Goal: Information Seeking & Learning: Learn about a topic

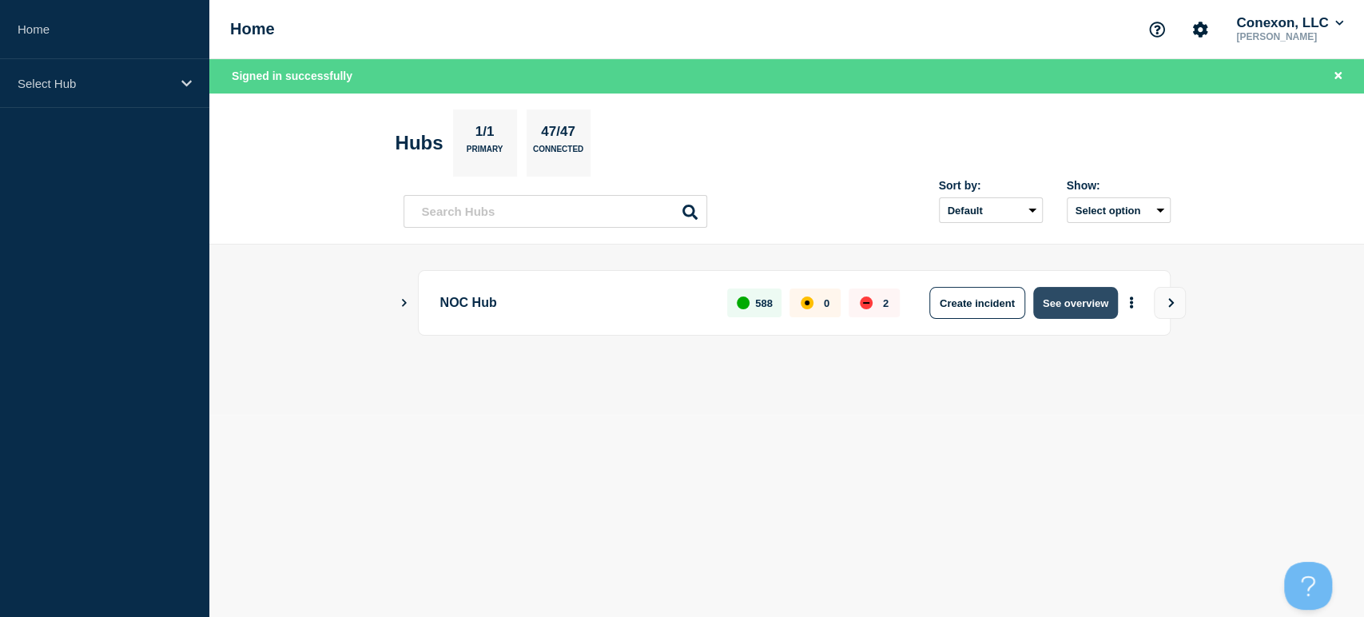
click at [1082, 307] on button "See overview" at bounding box center [1075, 303] width 85 height 32
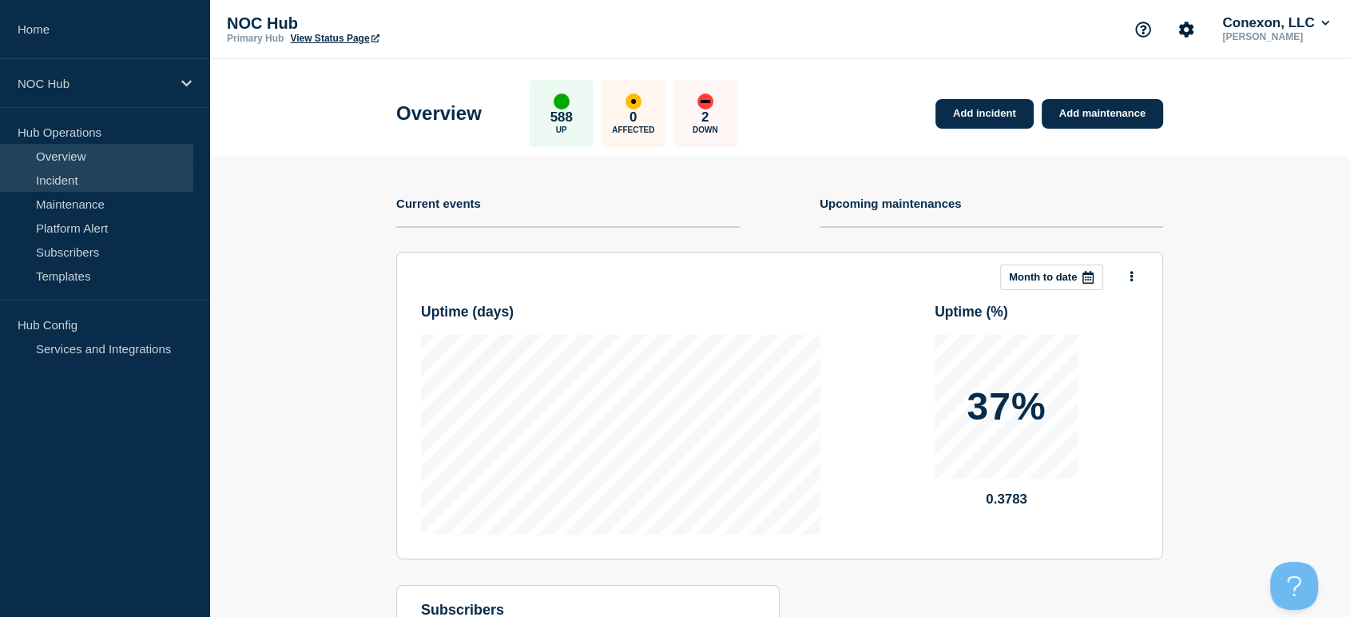
click at [112, 177] on link "Incident" at bounding box center [96, 180] width 193 height 24
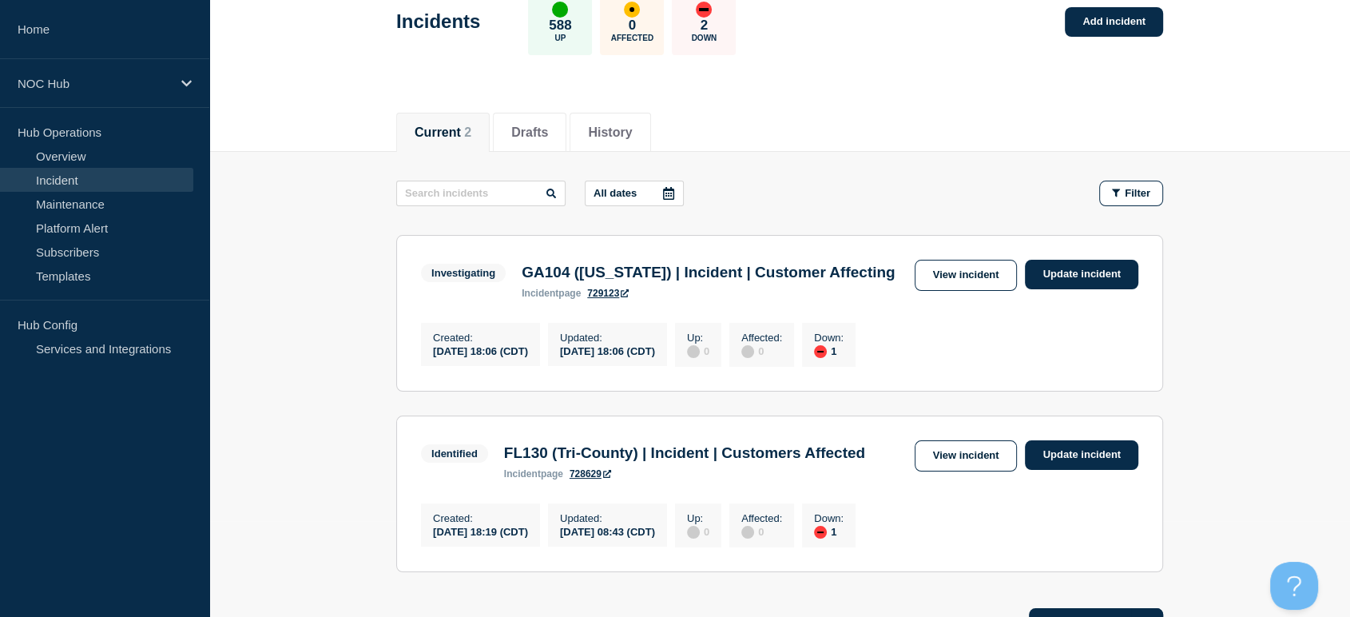
scroll to position [51, 0]
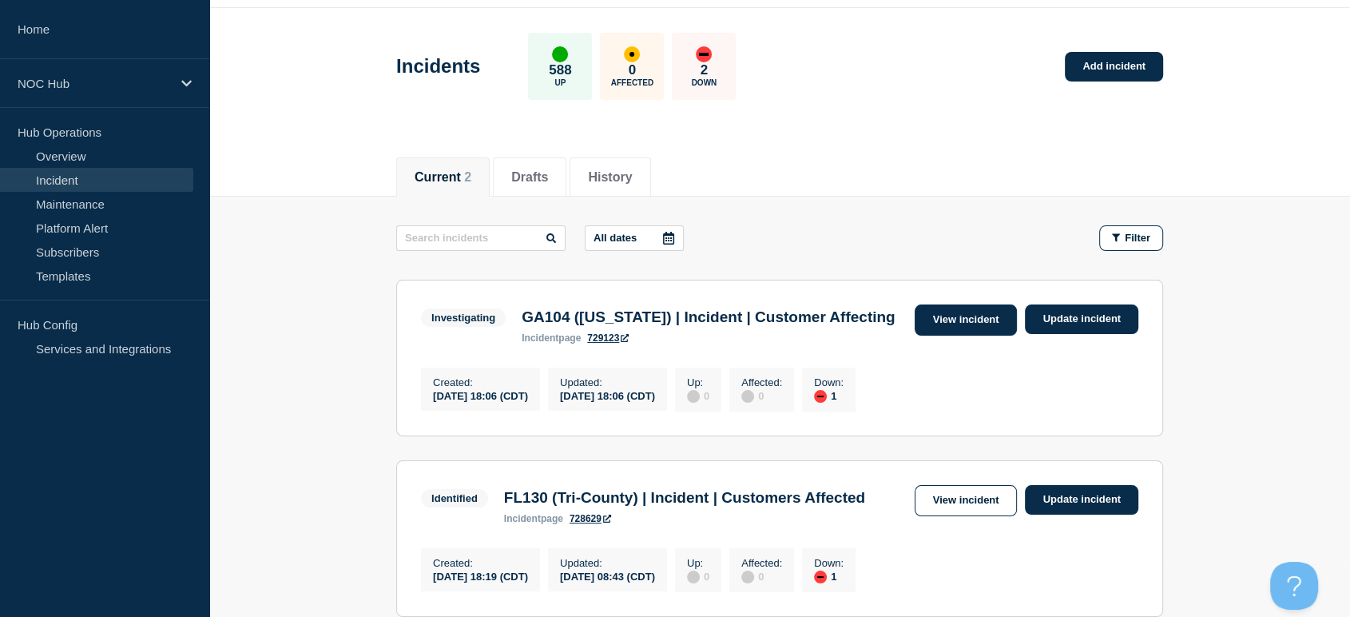
click at [962, 327] on link "View incident" at bounding box center [966, 319] width 103 height 31
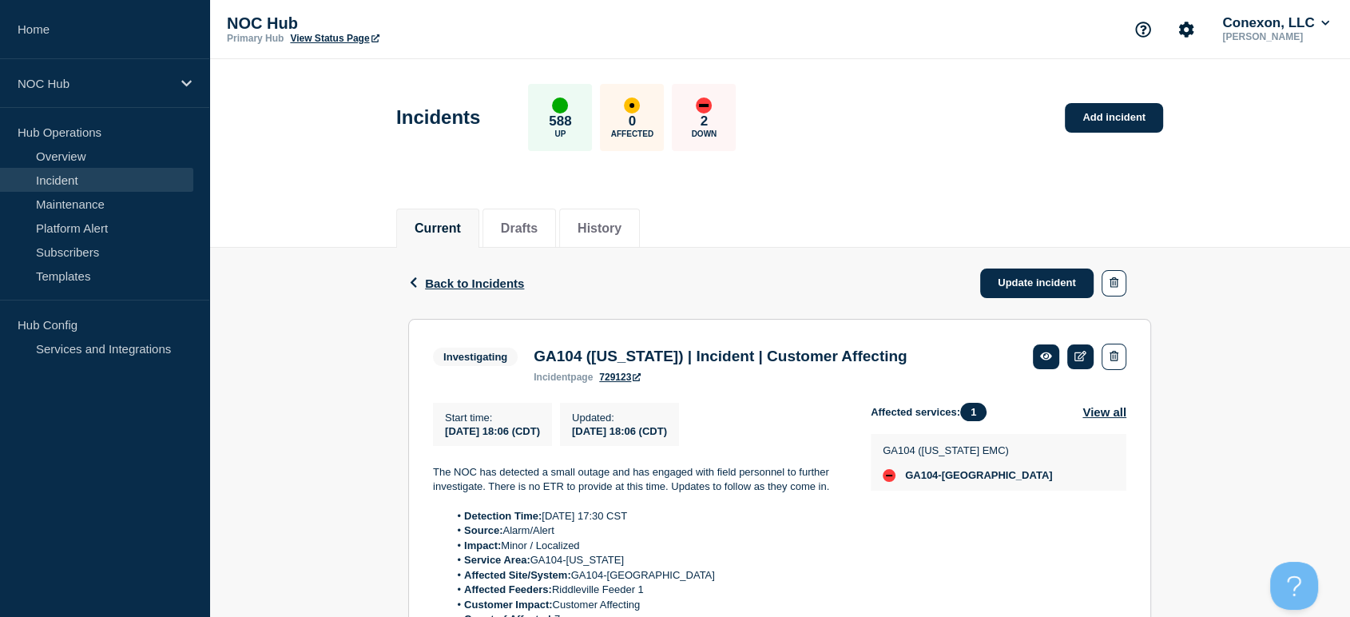
scroll to position [89, 0]
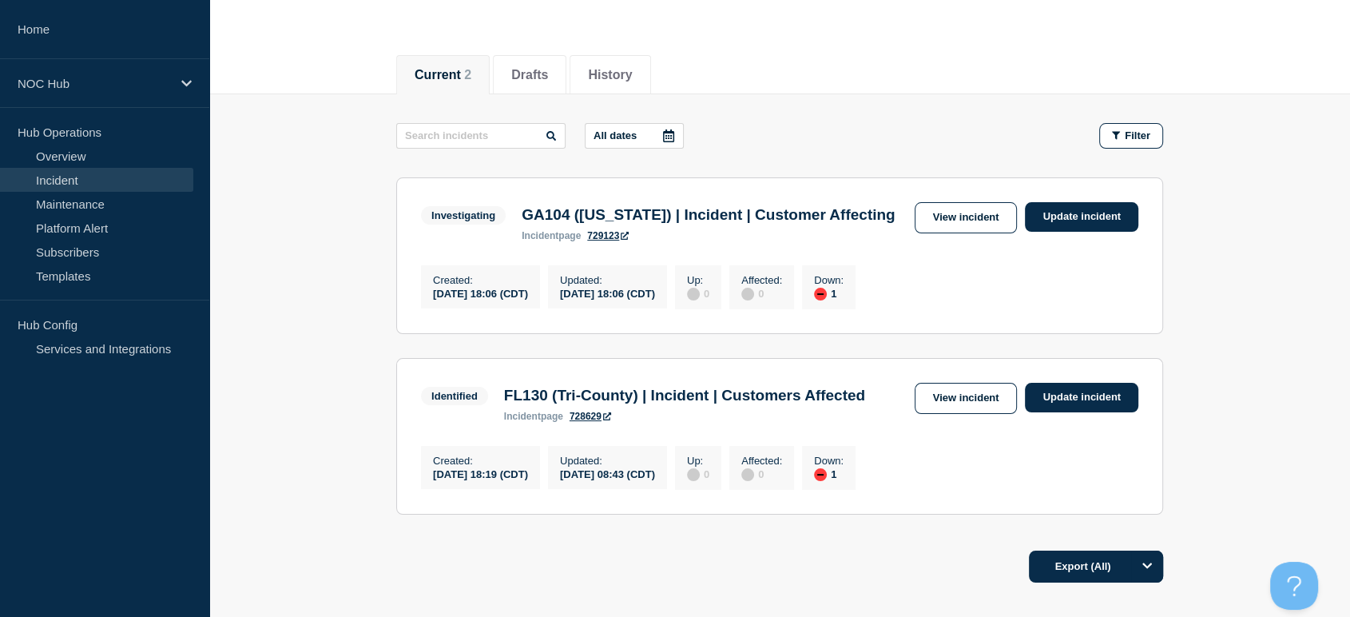
scroll to position [266, 0]
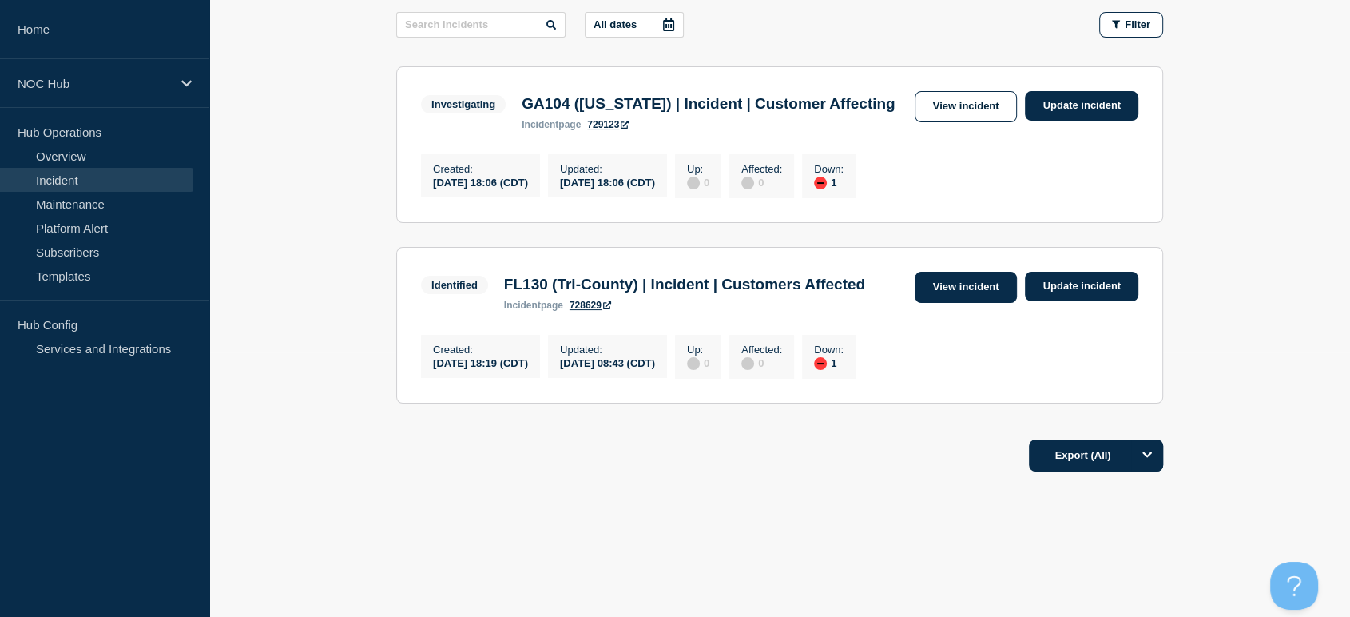
click at [940, 303] on link "View incident" at bounding box center [966, 287] width 103 height 31
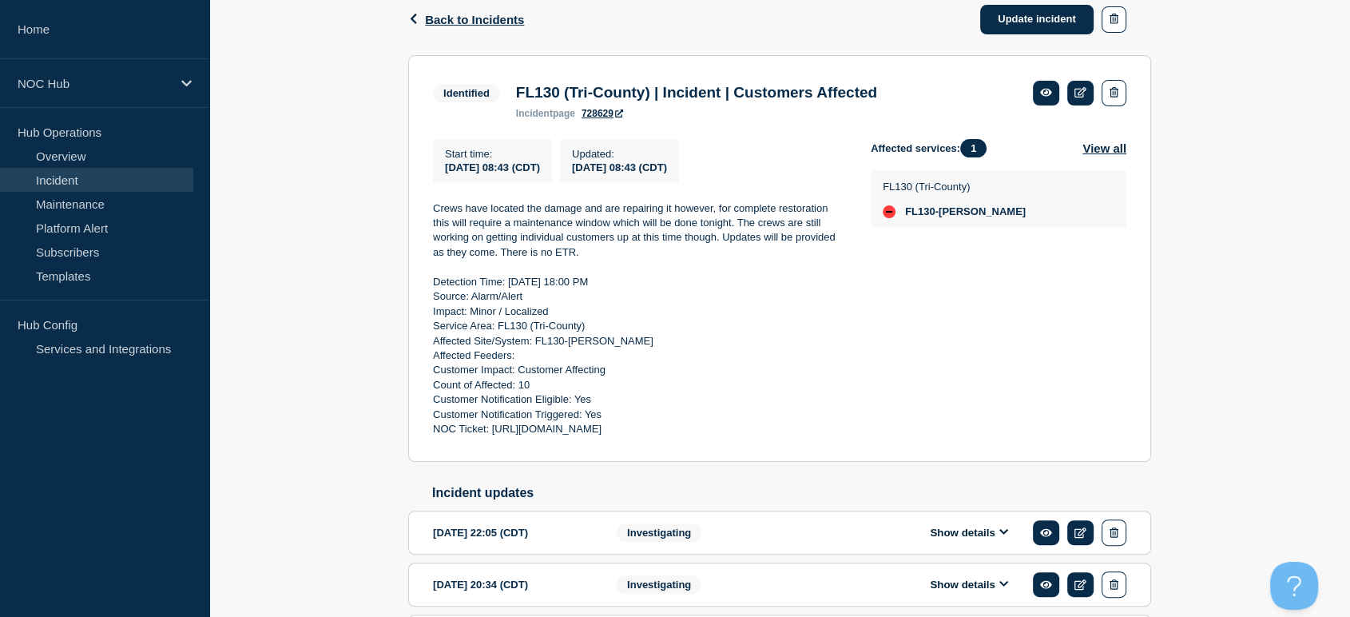
scroll to position [266, 0]
